Goal: Task Accomplishment & Management: Complete application form

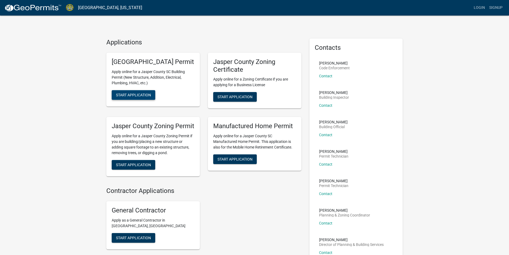
click at [135, 97] on span "Start Application" at bounding box center [133, 95] width 35 height 4
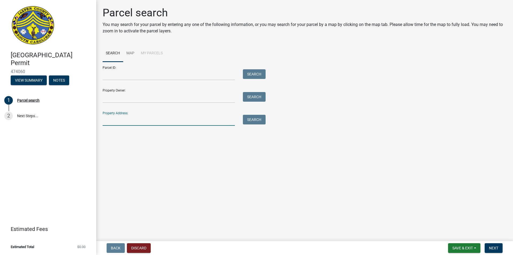
click at [164, 119] on input "Property Address:" at bounding box center [169, 120] width 132 height 11
type input "[STREET_ADDRESS]"
click at [258, 119] on button "Search" at bounding box center [254, 120] width 23 height 10
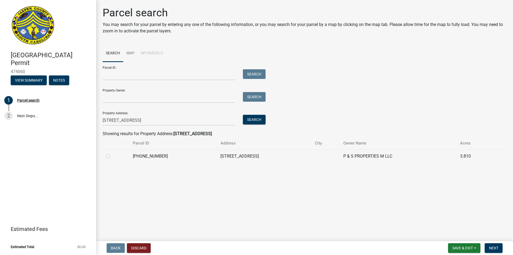
click at [112, 153] on label at bounding box center [112, 153] width 0 height 0
click at [112, 156] on input "radio" at bounding box center [113, 154] width 3 height 3
radio input "true"
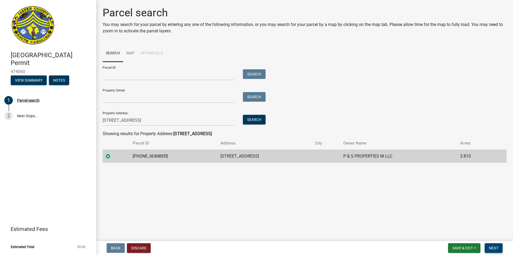
click at [498, 249] on span "Next" at bounding box center [493, 248] width 9 height 4
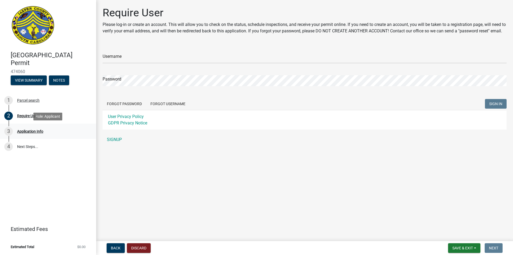
click at [26, 132] on div "Application Info" at bounding box center [30, 131] width 26 height 4
